Goal: Information Seeking & Learning: Learn about a topic

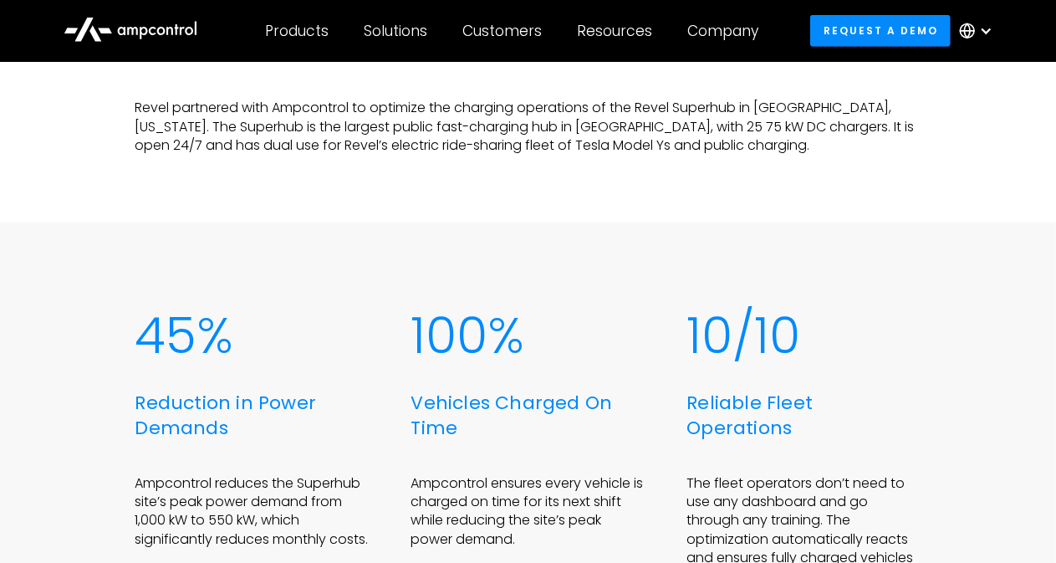
scroll to position [669, 0]
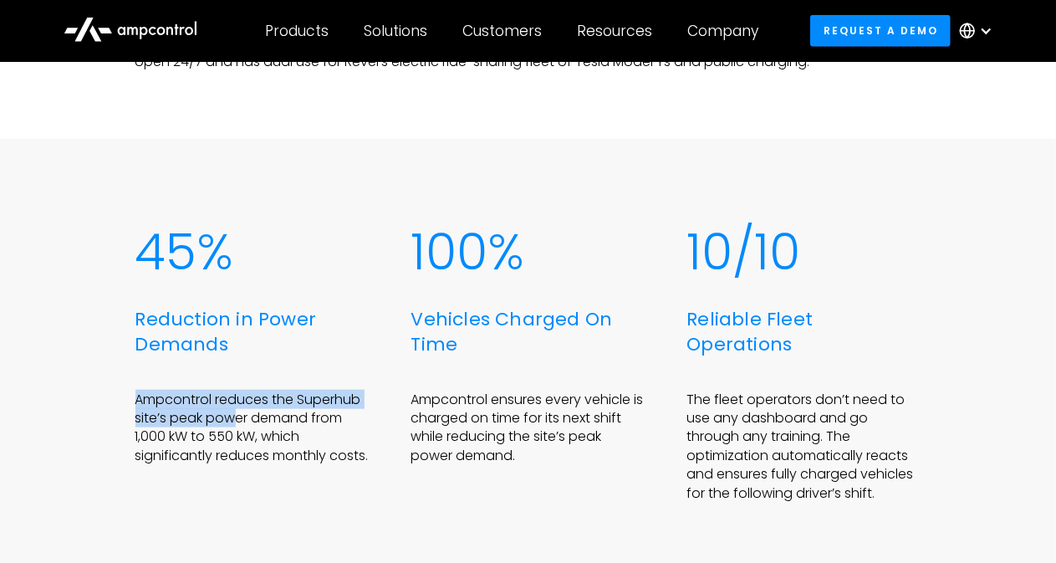
drag, startPoint x: 137, startPoint y: 399, endPoint x: 236, endPoint y: 422, distance: 101.4
click at [236, 422] on p "Ampcontrol reduces the Superhub site’s peak power demand from 1,000 kW to 550 k…" at bounding box center [252, 428] width 234 height 75
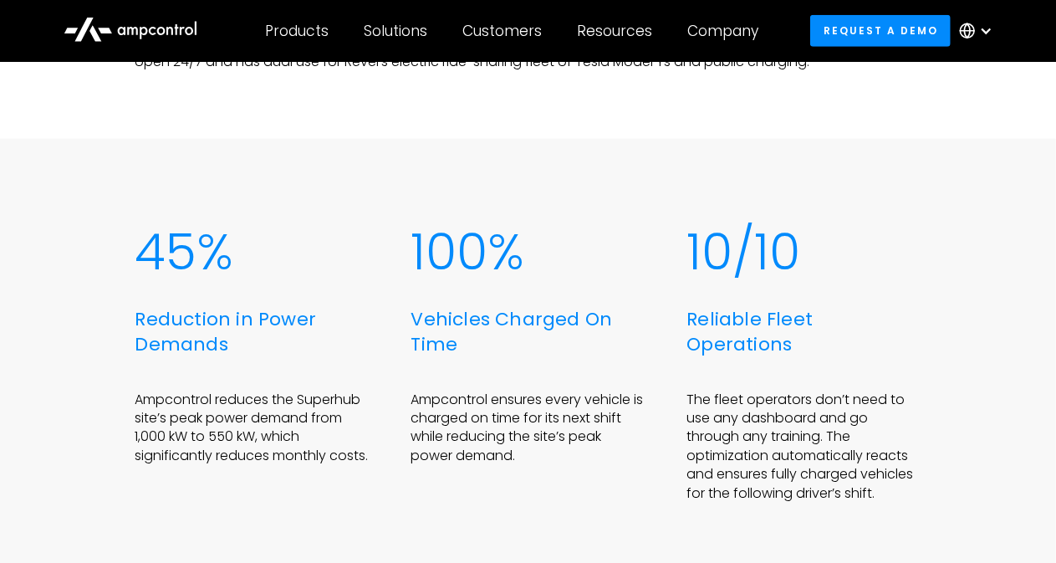
click at [192, 457] on p "Ampcontrol reduces the Superhub site’s peak power demand from 1,000 kW to 550 k…" at bounding box center [252, 428] width 234 height 75
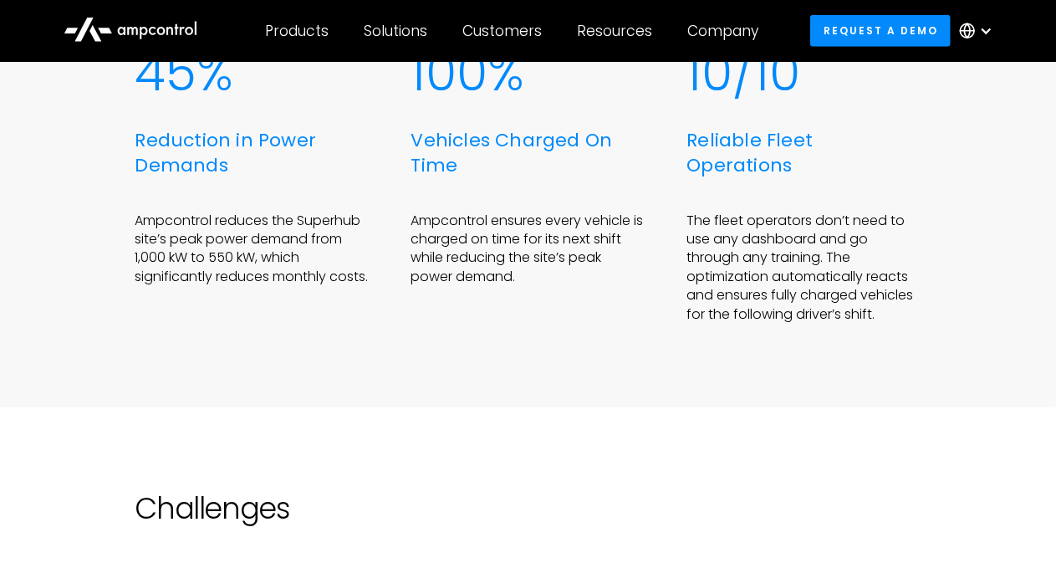
scroll to position [753, 0]
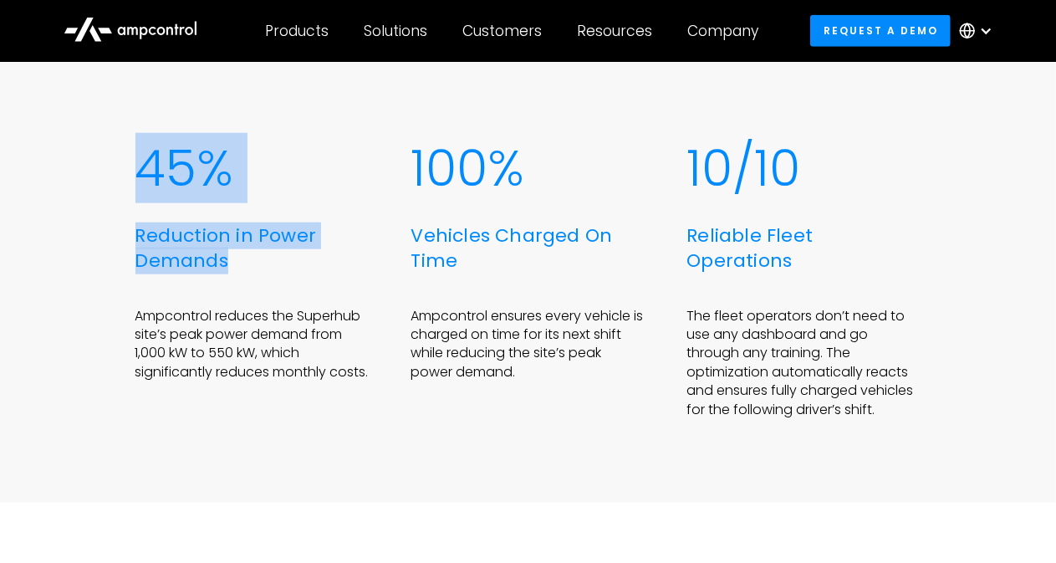
drag, startPoint x: 146, startPoint y: 161, endPoint x: 244, endPoint y: 259, distance: 138.4
click at [244, 259] on div "45% Reduction in Power Demands Ampcontrol reduces the Superhub site’s peak powe…" at bounding box center [252, 279] width 234 height 280
copy div "45% Reduction in Power Demands"
click at [74, 252] on div "45% Reduction in Power Demands Ampcontrol reduces the Superhub site’s peak powe…" at bounding box center [528, 278] width 1056 height 447
drag, startPoint x: 139, startPoint y: 164, endPoint x: 266, endPoint y: 268, distance: 164.1
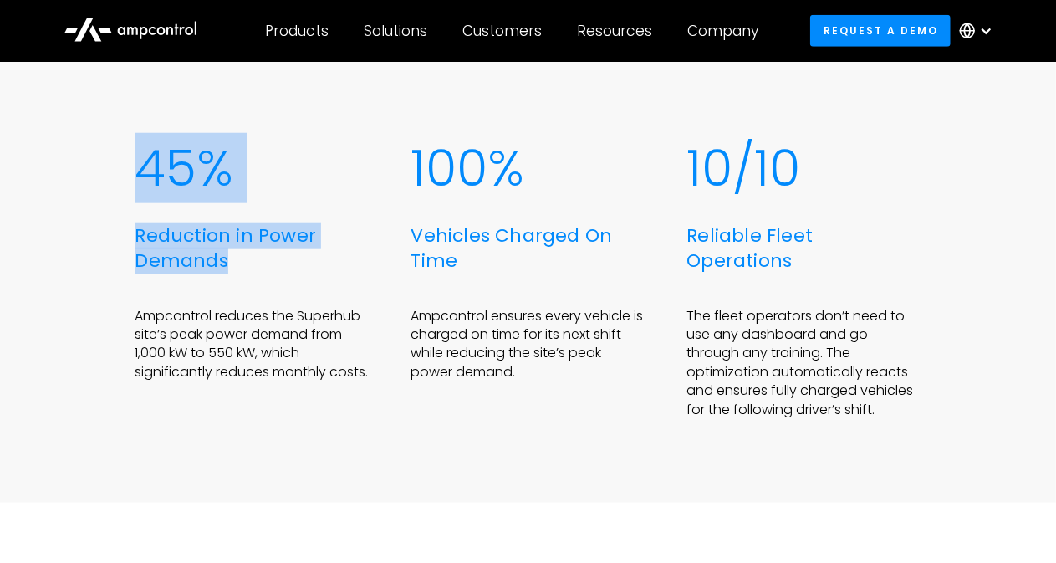
click at [266, 268] on div "45% Reduction in Power Demands Ampcontrol reduces the Superhub site’s peak powe…" at bounding box center [252, 279] width 234 height 280
copy div "45% Reduction in Power Demands"
